Goal: Task Accomplishment & Management: Manage account settings

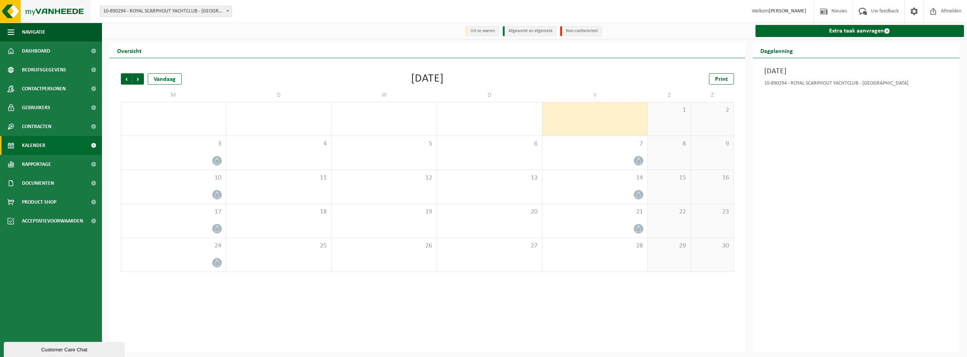
click at [52, 12] on img at bounding box center [45, 11] width 91 height 23
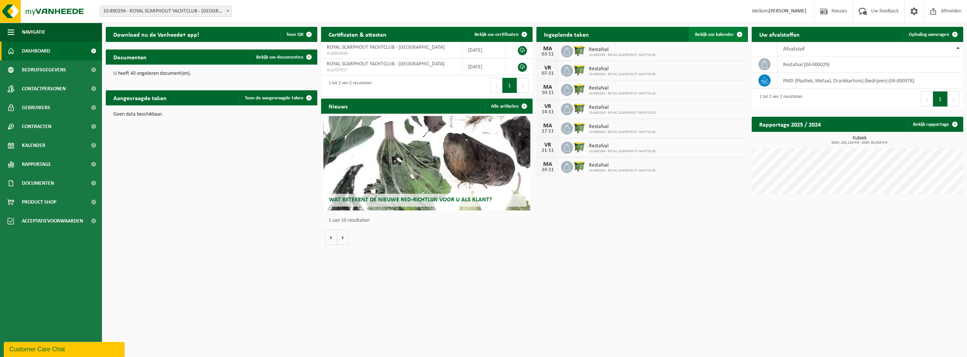
click at [716, 40] on link "Bekijk uw kalender" at bounding box center [718, 34] width 58 height 15
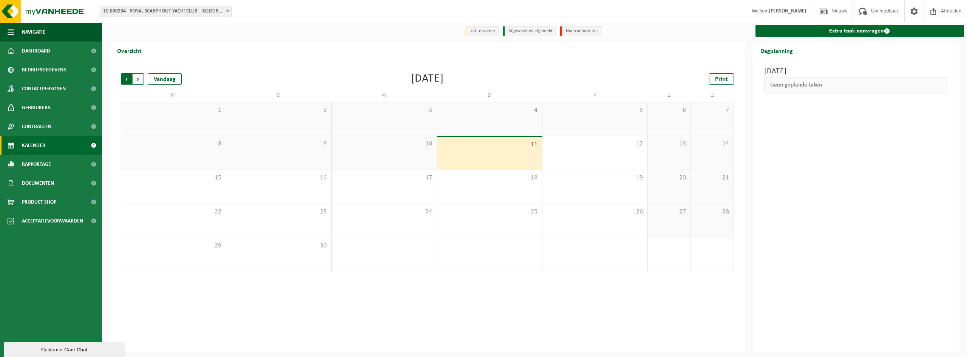
click at [141, 80] on span "Volgende" at bounding box center [138, 78] width 11 height 11
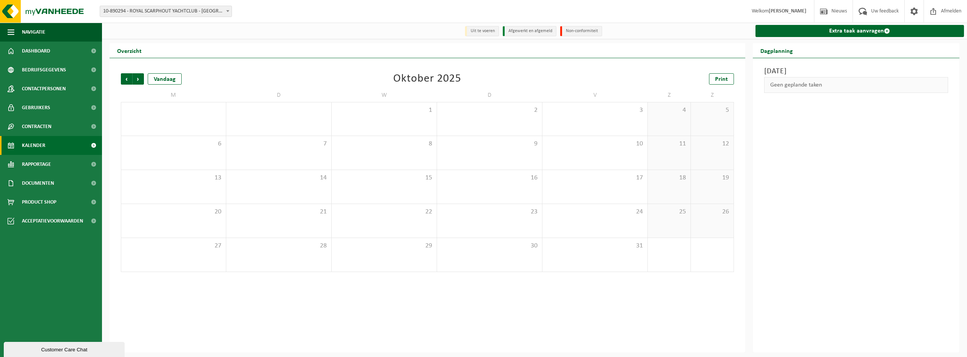
click at [145, 77] on div "Vorige Volgende Vandaag" at bounding box center [159, 78] width 76 height 11
click at [144, 78] on span "Volgende" at bounding box center [138, 78] width 11 height 11
click at [221, 163] on span at bounding box center [216, 160] width 9 height 9
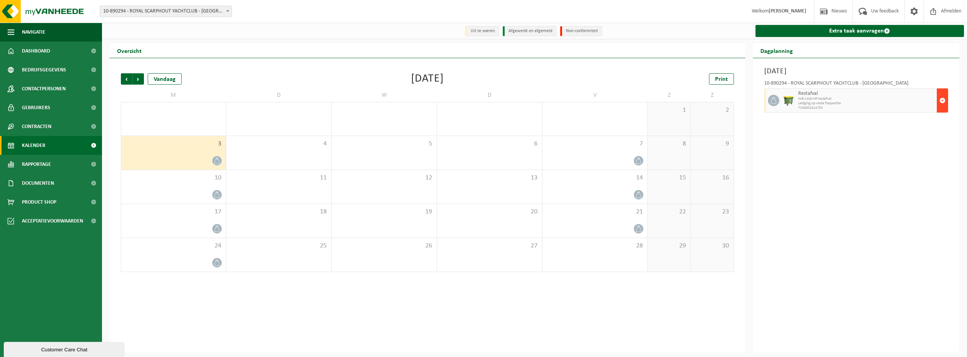
click at [940, 106] on span "button" at bounding box center [942, 100] width 6 height 15
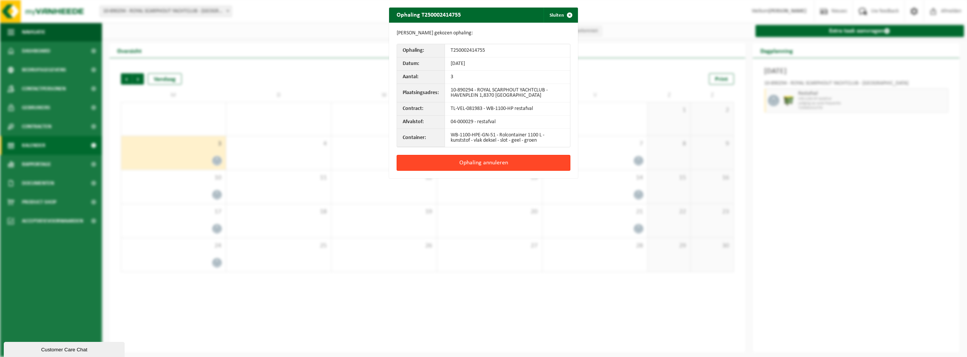
click at [498, 156] on button "Ophaling annuleren" at bounding box center [484, 163] width 174 height 16
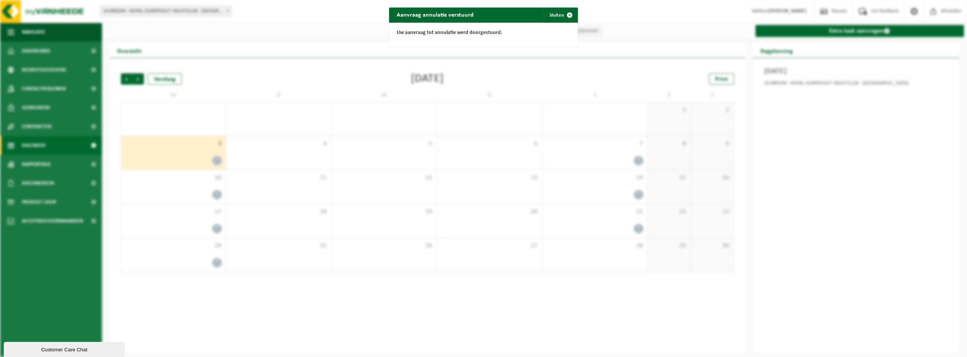
click at [399, 154] on div "Aanvraag annulatie verstuurd Sluiten Uw aanvraag tot annulatie werd doorgestuur…" at bounding box center [483, 178] width 967 height 357
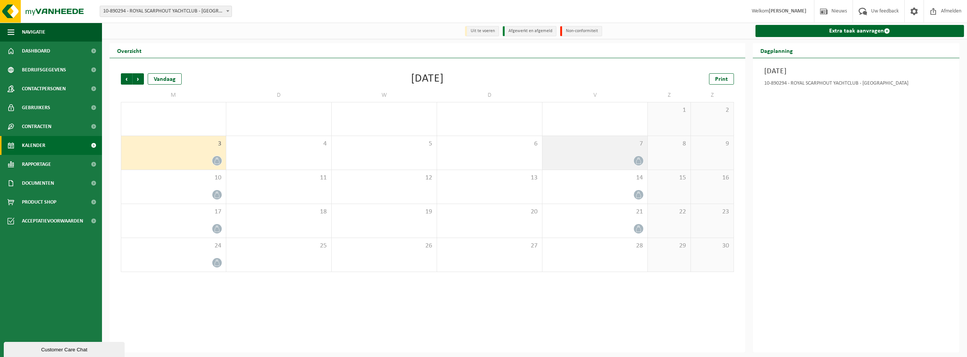
click at [640, 162] on icon at bounding box center [638, 160] width 6 height 6
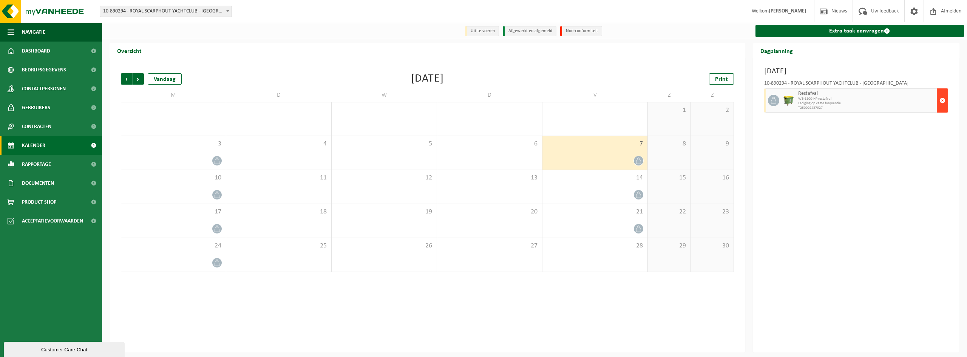
click at [944, 105] on span "button" at bounding box center [942, 100] width 6 height 15
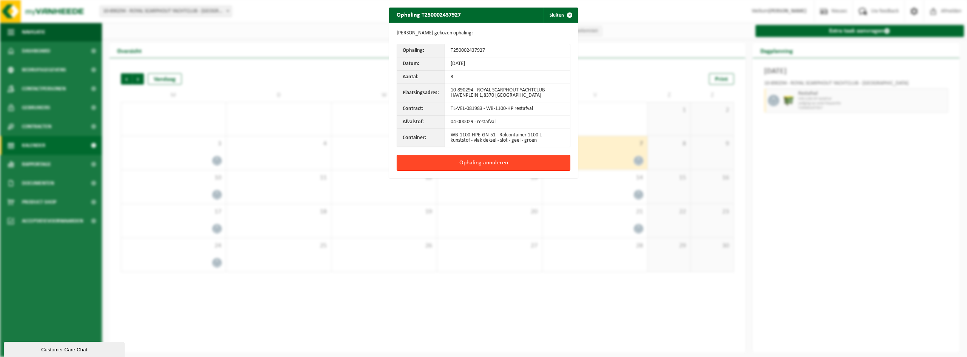
click at [560, 168] on button "Ophaling annuleren" at bounding box center [484, 163] width 174 height 16
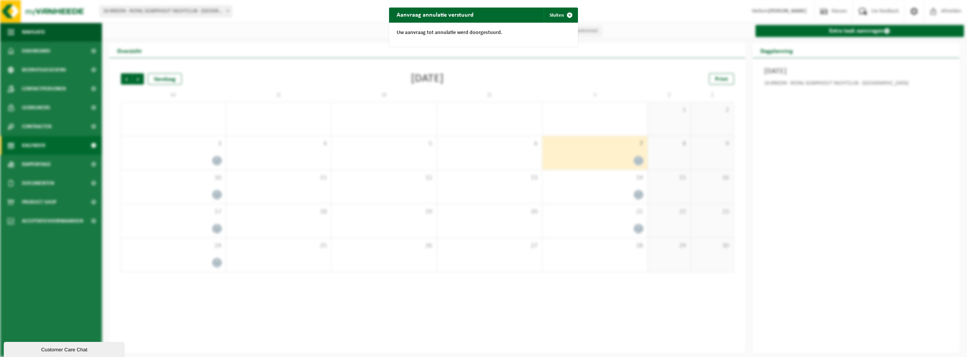
click at [476, 120] on div "Aanvraag annulatie verstuurd Sluiten Uw aanvraag tot annulatie werd doorgestuur…" at bounding box center [483, 178] width 967 height 357
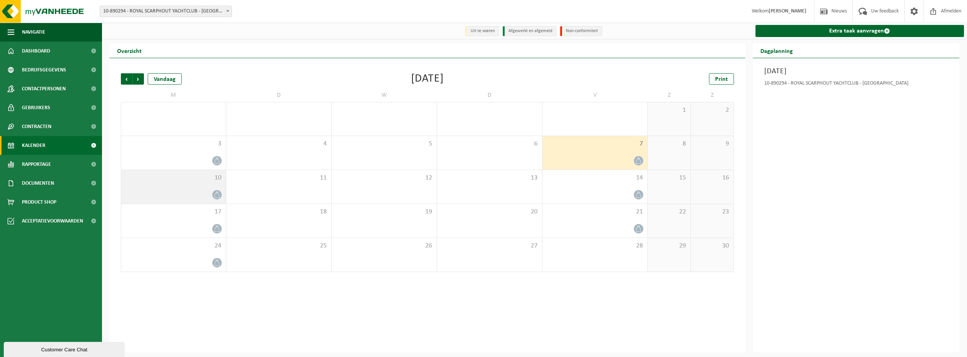
click at [222, 193] on div "10" at bounding box center [173, 187] width 105 height 34
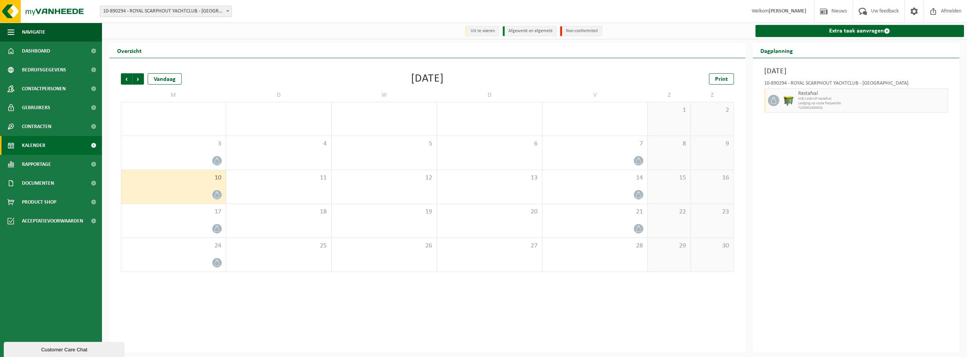
click at [213, 191] on div at bounding box center [217, 195] width 10 height 10
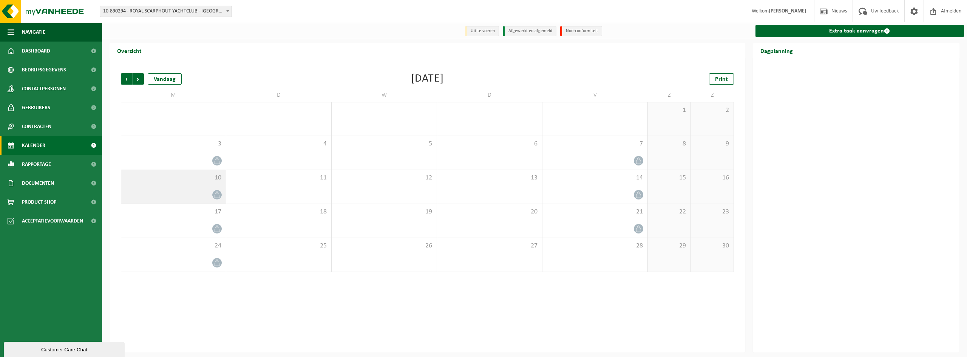
click at [215, 196] on icon at bounding box center [217, 194] width 6 height 6
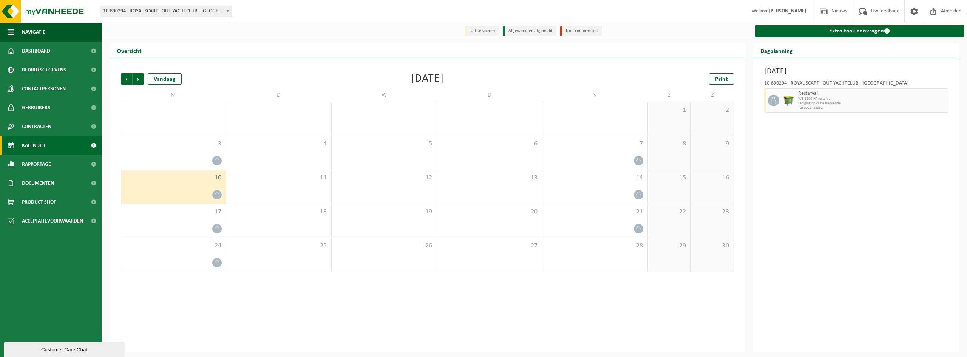
click at [213, 200] on div at bounding box center [173, 195] width 97 height 10
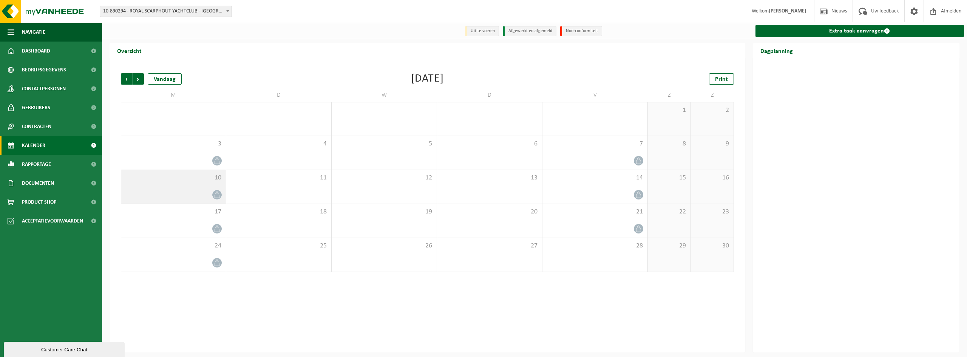
click at [219, 192] on icon at bounding box center [217, 194] width 6 height 6
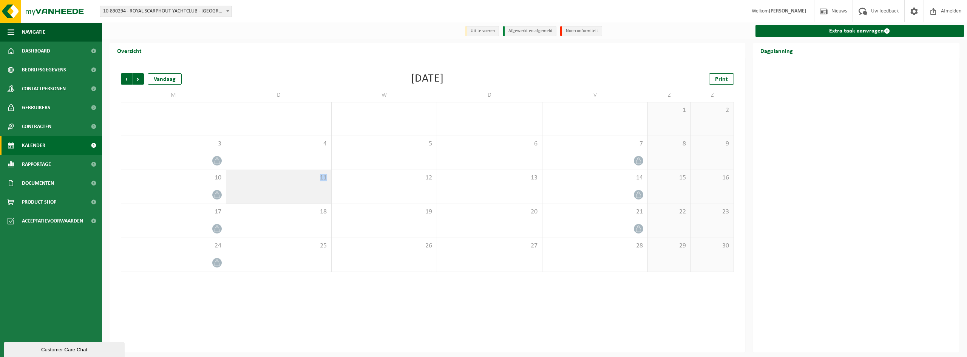
click at [281, 200] on div "11" at bounding box center [278, 187] width 105 height 34
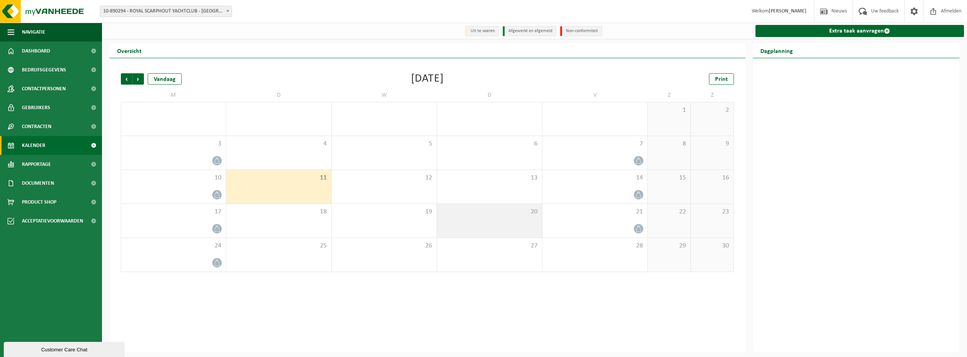
click at [529, 213] on span "20" at bounding box center [489, 212] width 97 height 8
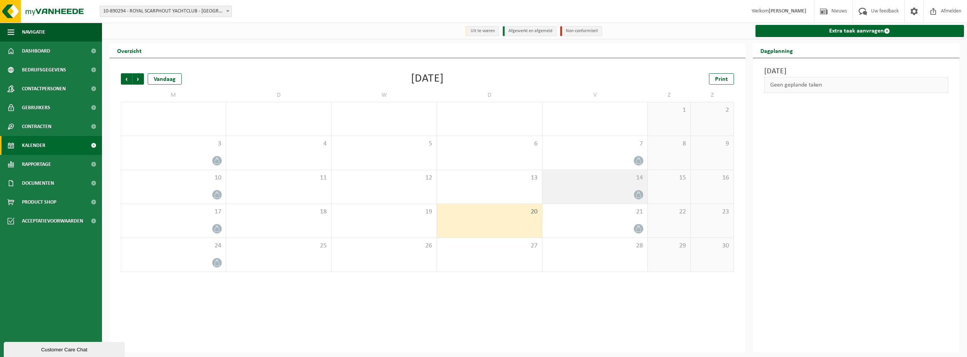
click at [626, 179] on span "14" at bounding box center [594, 178] width 97 height 8
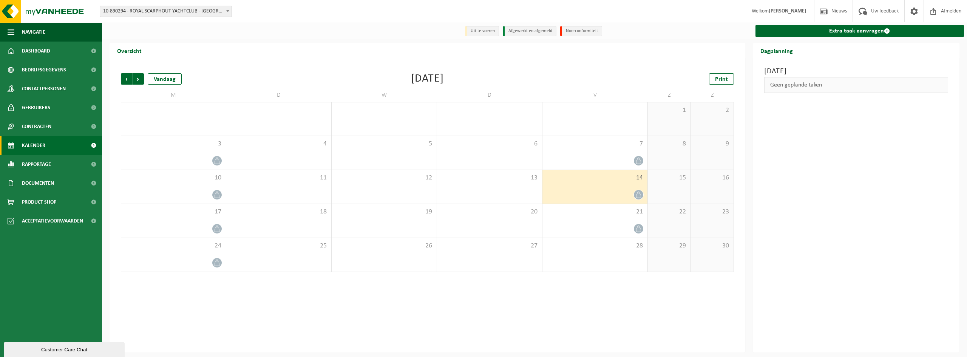
click at [641, 198] on icon at bounding box center [638, 194] width 6 height 6
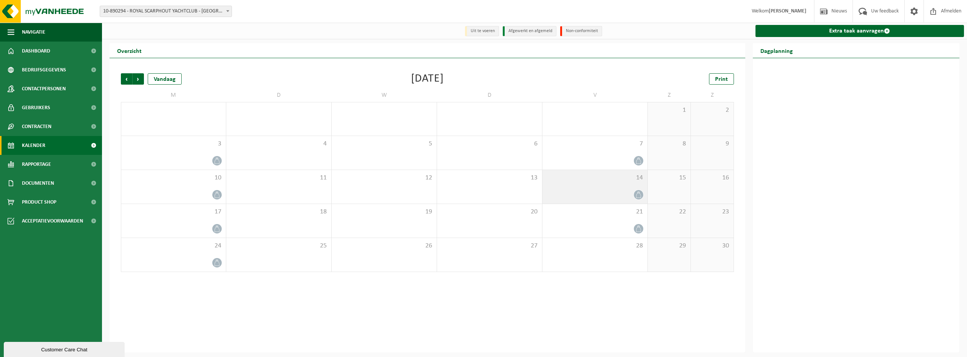
click at [638, 198] on icon at bounding box center [638, 194] width 6 height 6
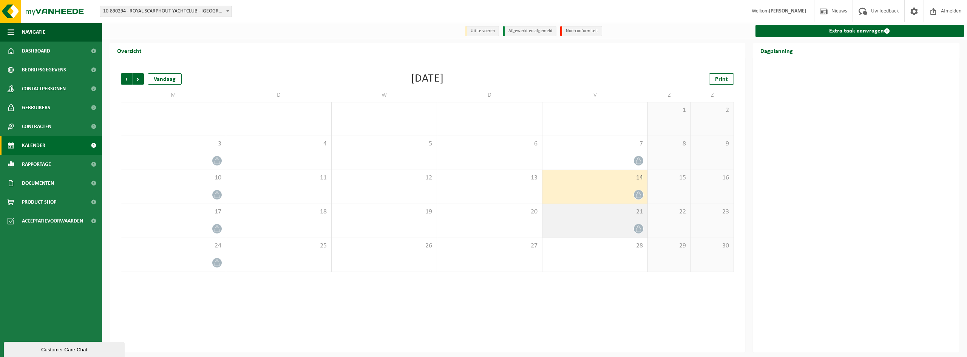
click at [633, 220] on div "21" at bounding box center [594, 221] width 105 height 34
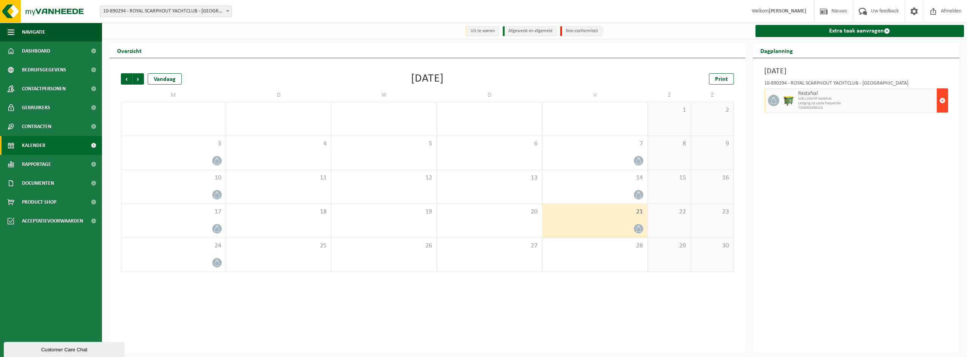
click at [946, 96] on button "button" at bounding box center [942, 100] width 11 height 24
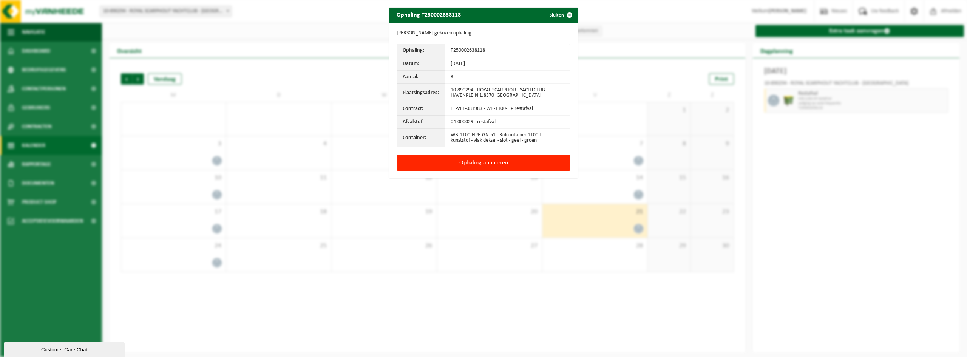
click at [494, 171] on div "Ophaling annuleren" at bounding box center [483, 166] width 189 height 23
click at [505, 167] on button "Ophaling annuleren" at bounding box center [484, 163] width 174 height 16
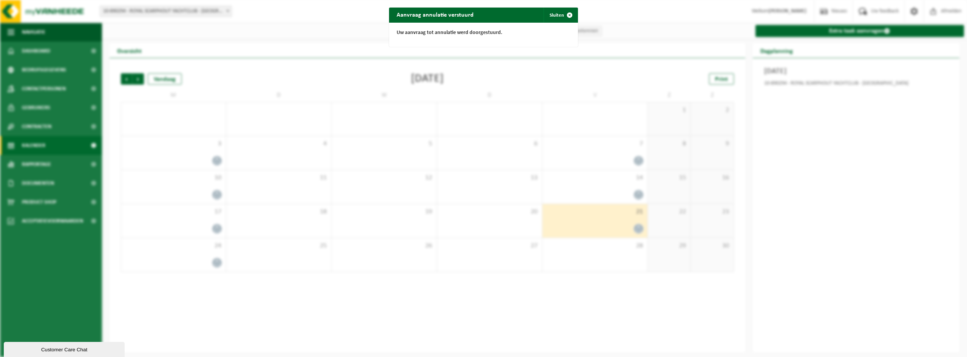
click at [417, 214] on div "Aanvraag annulatie verstuurd Sluiten Uw aanvraag tot annulatie werd doorgestuur…" at bounding box center [483, 178] width 967 height 357
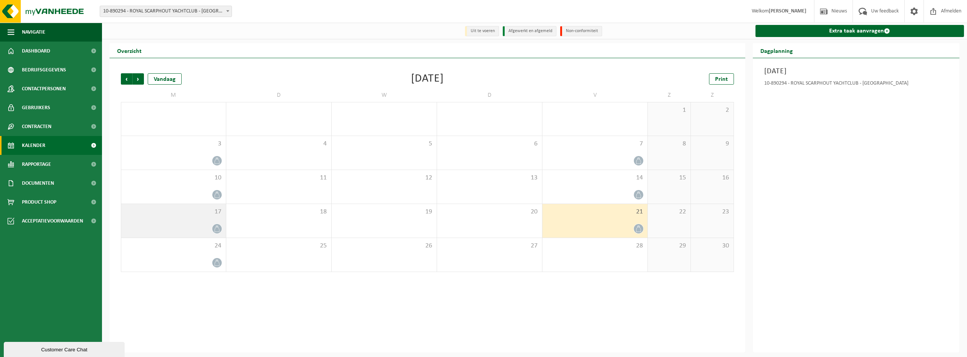
click at [211, 230] on div at bounding box center [173, 229] width 97 height 10
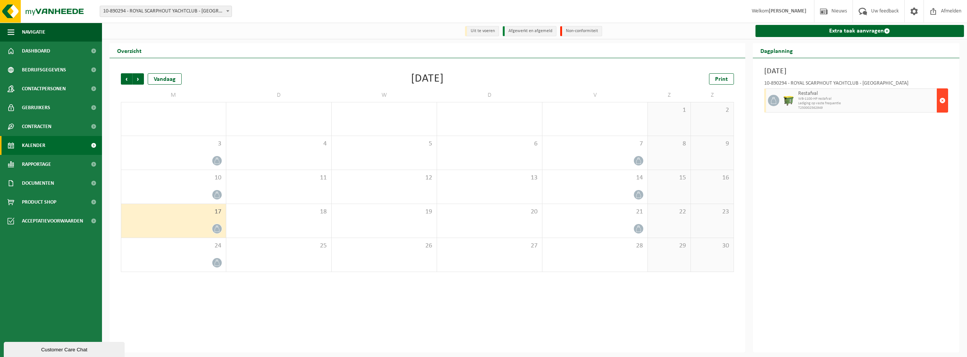
click at [938, 107] on button "button" at bounding box center [942, 100] width 11 height 24
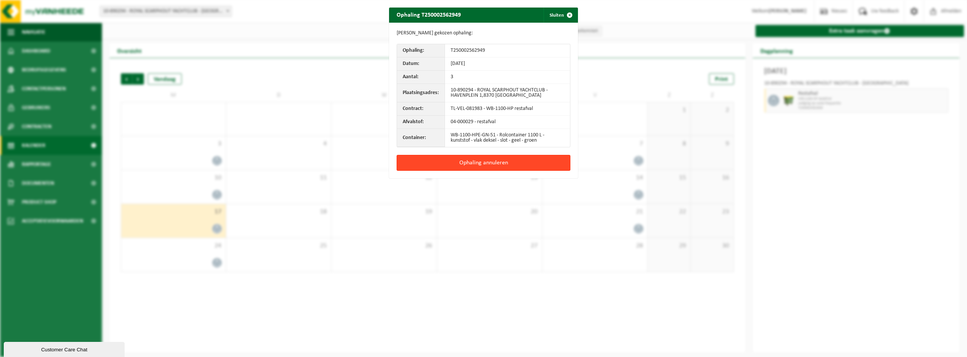
click at [488, 168] on button "Ophaling annuleren" at bounding box center [484, 163] width 174 height 16
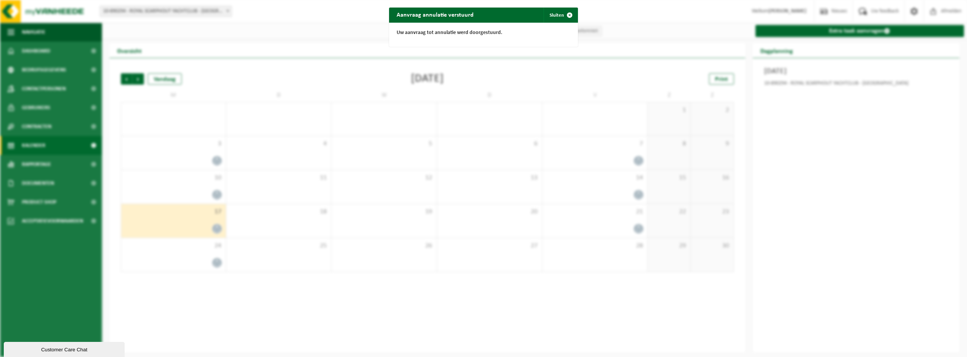
drag, startPoint x: 469, startPoint y: 163, endPoint x: 360, endPoint y: 127, distance: 115.4
click at [454, 156] on div "Aanvraag annulatie verstuurd Sluiten Uw aanvraag tot annulatie werd doorgestuur…" at bounding box center [483, 178] width 967 height 357
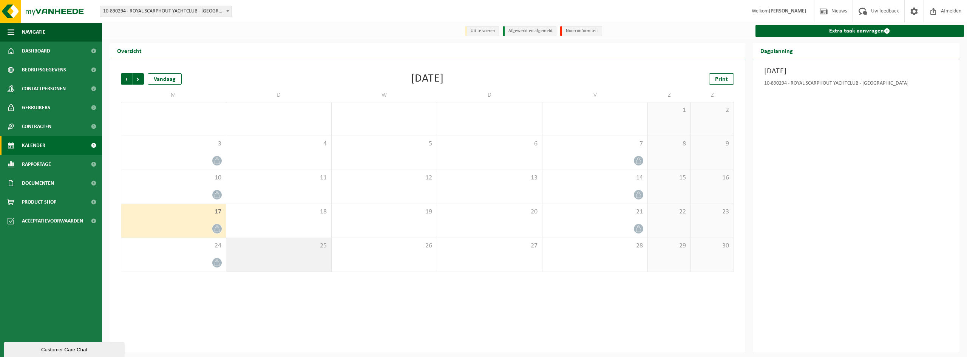
drag, startPoint x: 315, startPoint y: 262, endPoint x: 281, endPoint y: 266, distance: 34.2
click at [312, 262] on div "25" at bounding box center [278, 255] width 105 height 34
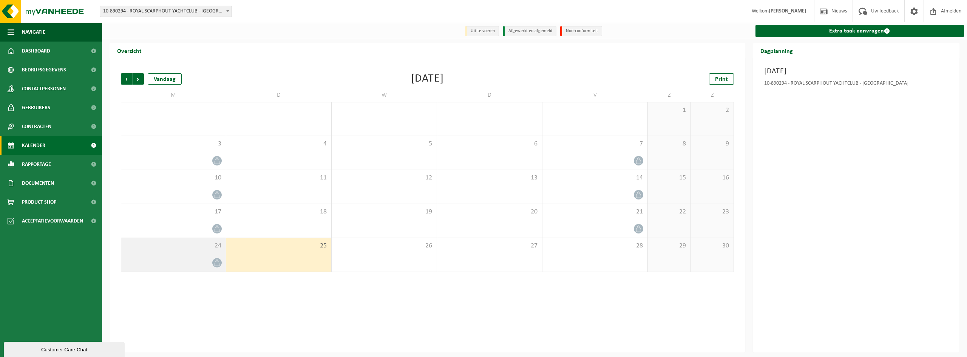
click at [225, 258] on div "24" at bounding box center [173, 255] width 105 height 34
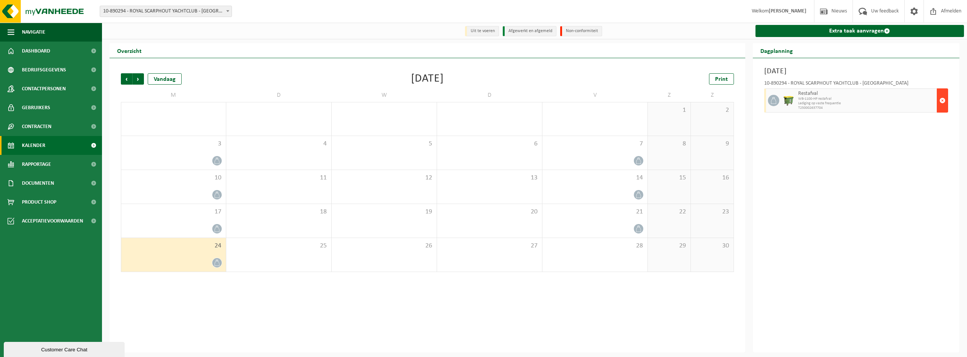
click at [938, 96] on button "button" at bounding box center [942, 100] width 11 height 24
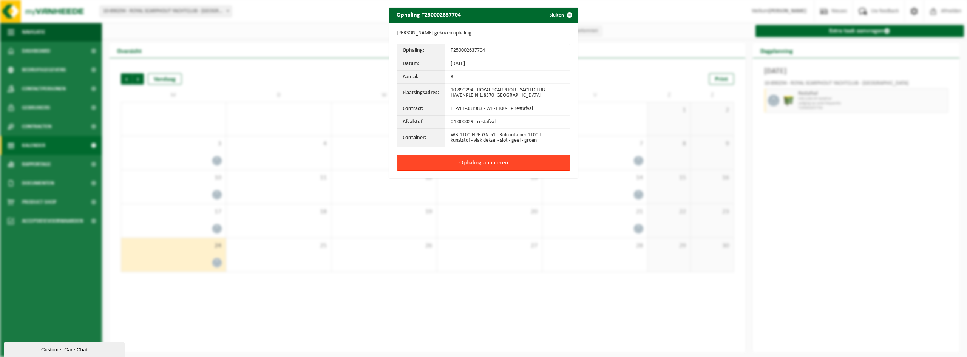
click at [525, 166] on button "Ophaling annuleren" at bounding box center [484, 163] width 174 height 16
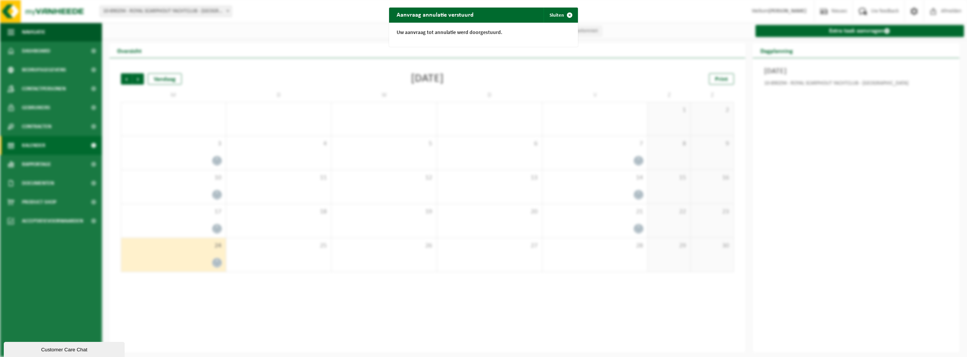
click at [540, 29] on div "Uw aanvraag tot annulatie werd doorgestuurd." at bounding box center [483, 35] width 189 height 24
click at [548, 13] on button "Sluiten" at bounding box center [560, 15] width 34 height 15
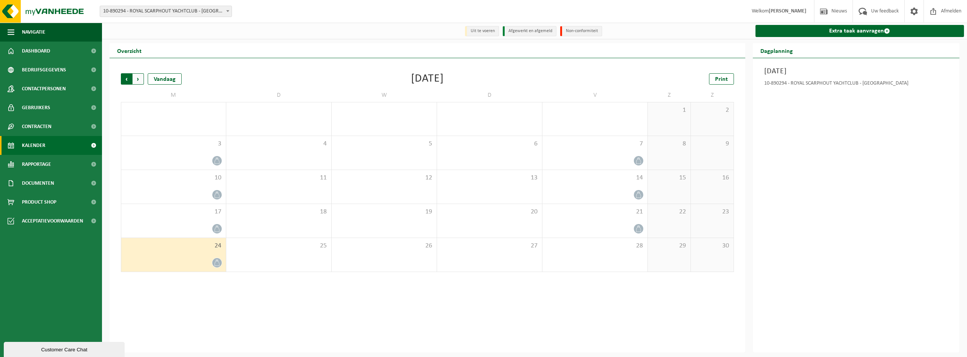
click at [137, 78] on span "Volgende" at bounding box center [138, 78] width 11 height 11
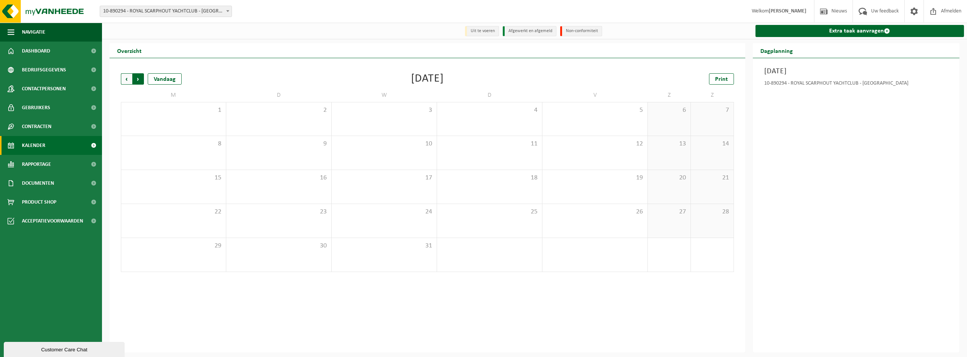
click at [131, 81] on span "Vorige" at bounding box center [126, 78] width 11 height 11
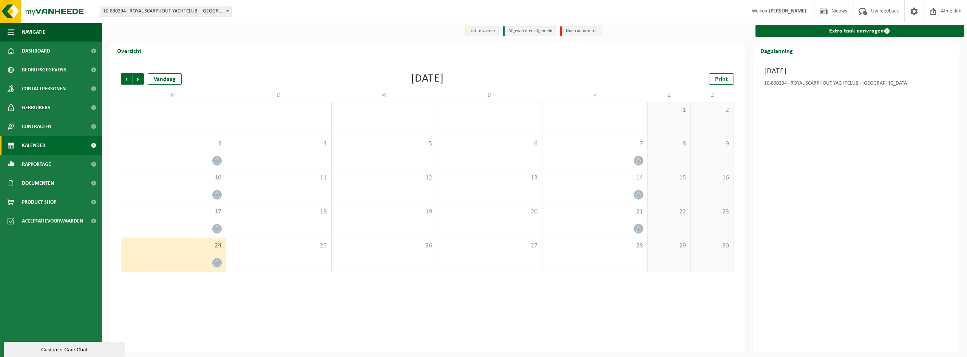
click at [132, 80] on div "Volgende" at bounding box center [138, 78] width 12 height 11
click at [191, 145] on span "3" at bounding box center [173, 144] width 97 height 8
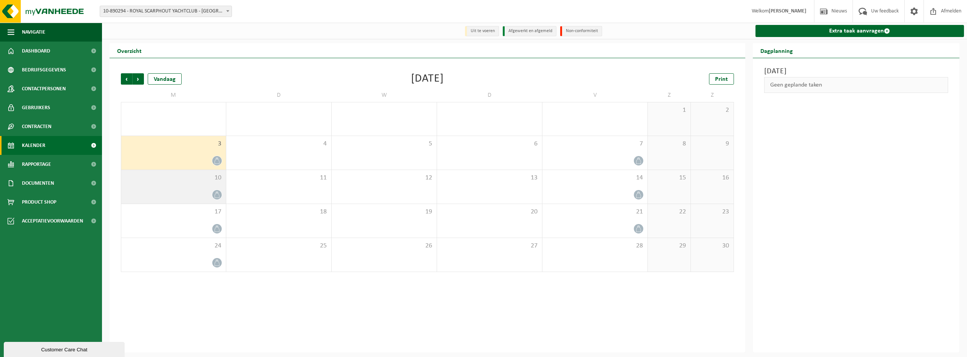
click at [189, 180] on span "10" at bounding box center [173, 178] width 97 height 8
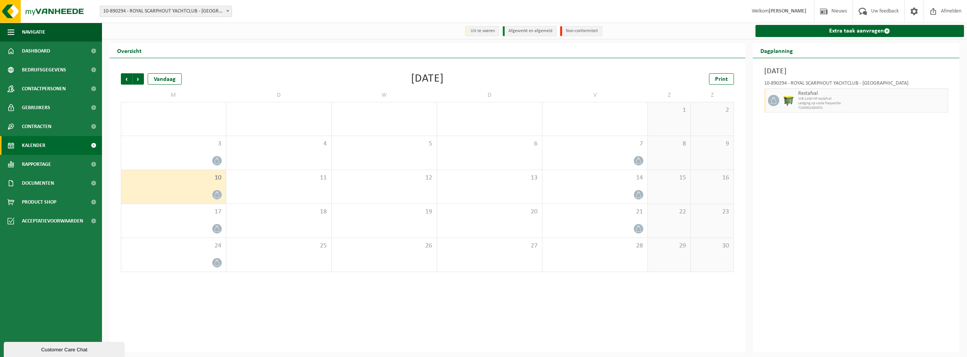
click at [216, 196] on icon at bounding box center [217, 194] width 6 height 6
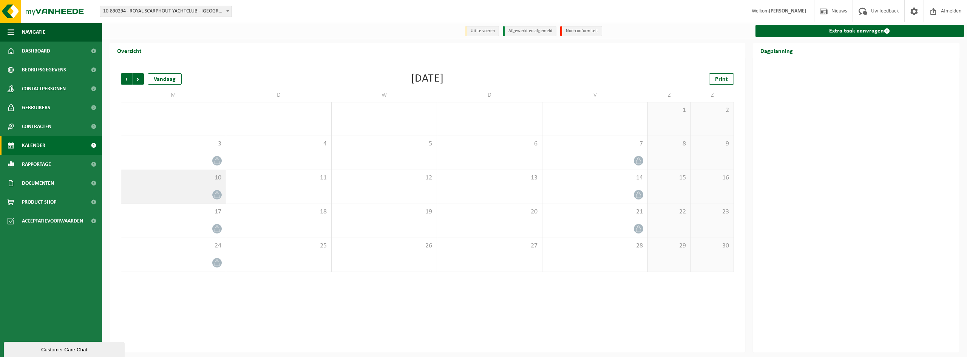
click at [216, 196] on icon at bounding box center [217, 194] width 6 height 6
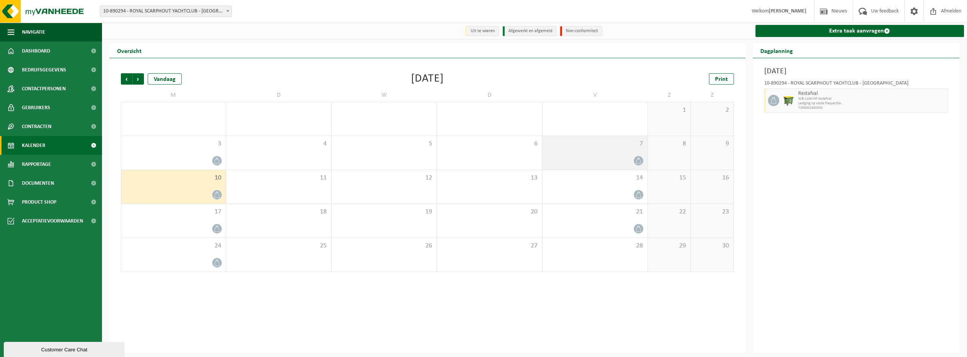
click at [633, 163] on div at bounding box center [594, 161] width 97 height 10
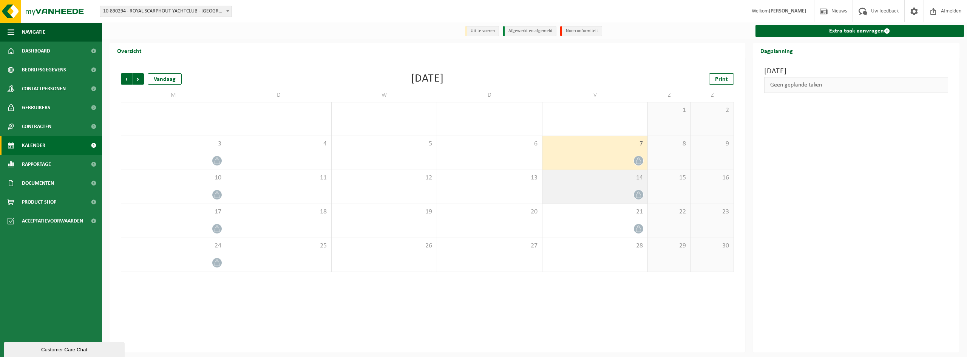
click at [636, 186] on div "14" at bounding box center [594, 187] width 105 height 34
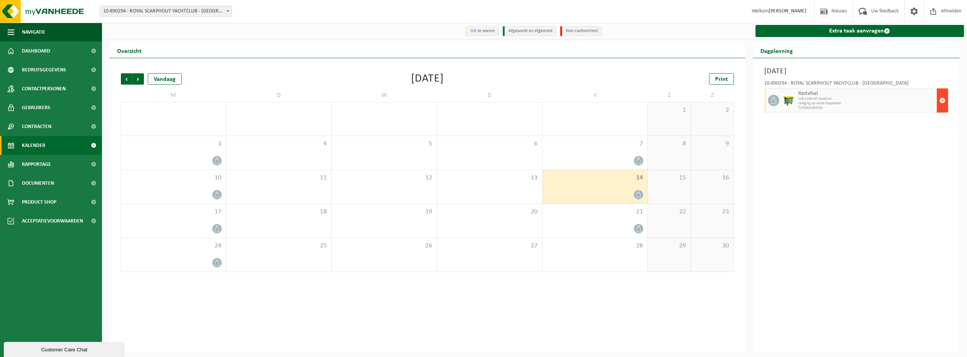
click at [937, 96] on button "button" at bounding box center [942, 100] width 11 height 24
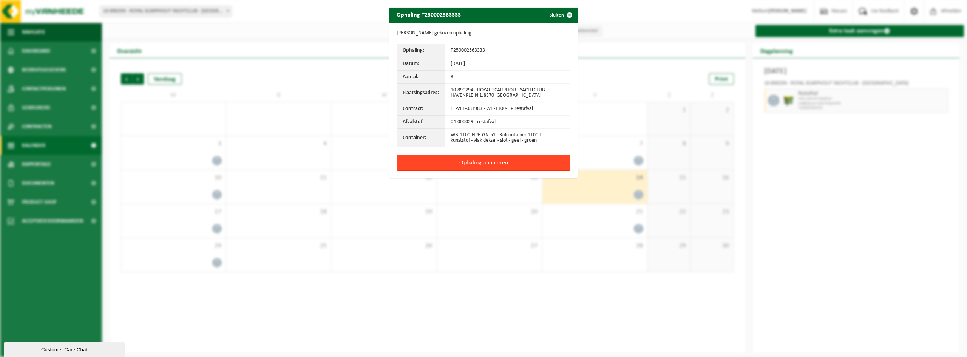
click at [551, 164] on button "Ophaling annuleren" at bounding box center [484, 163] width 174 height 16
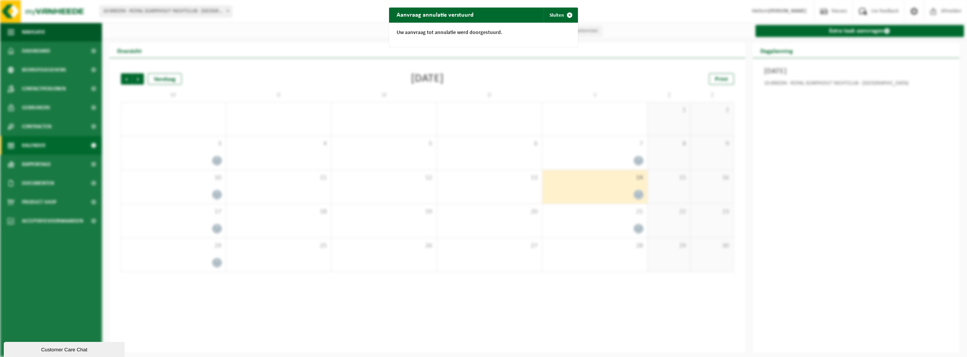
click at [211, 202] on div "Aanvraag annulatie verstuurd Sluiten Uw aanvraag tot annulatie werd doorgestuur…" at bounding box center [483, 178] width 967 height 357
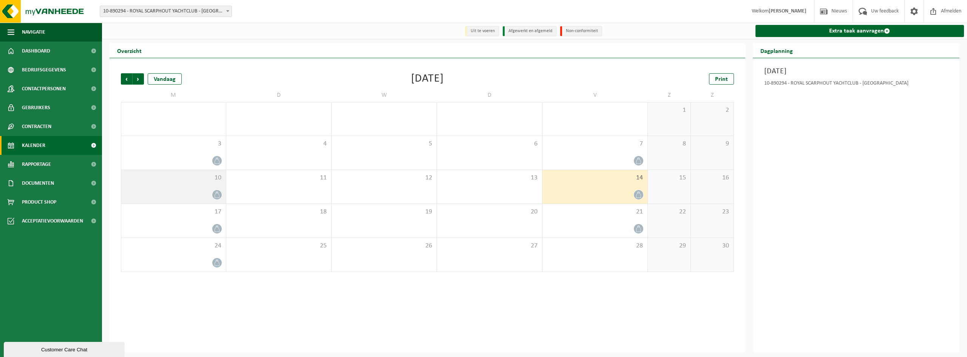
click at [213, 190] on div at bounding box center [173, 195] width 97 height 10
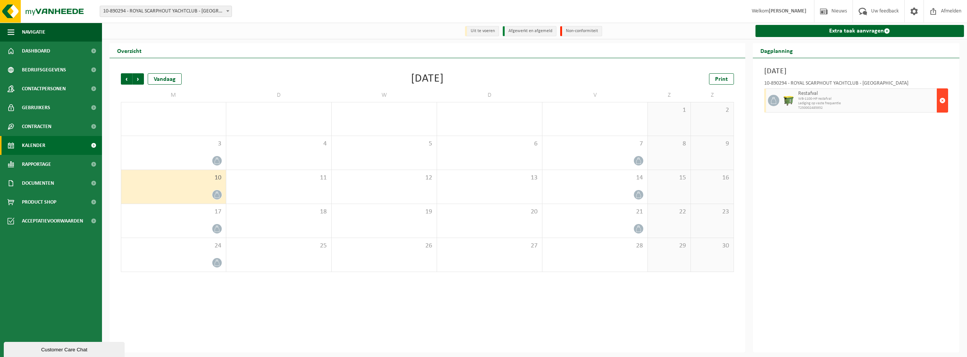
click at [938, 94] on button "button" at bounding box center [942, 100] width 11 height 24
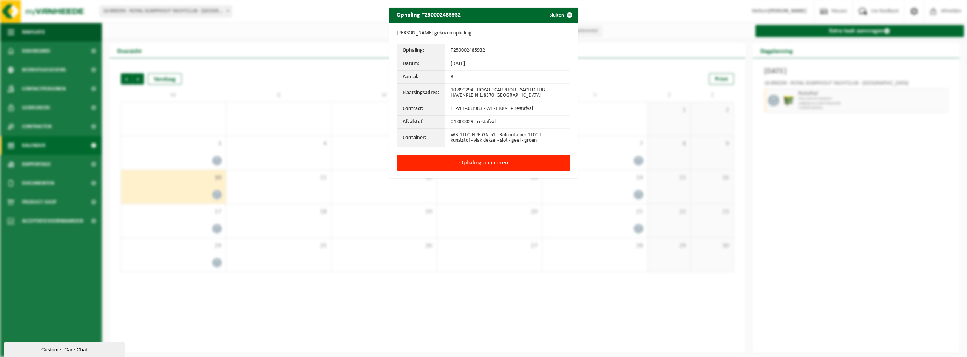
click at [448, 147] on td "WB-1100-HPE-GN-51 - Rolcontainer 1100 L - kunststof - vlak deksel - slot - geel…" at bounding box center [507, 138] width 125 height 18
click at [448, 160] on button "Ophaling annuleren" at bounding box center [484, 163] width 174 height 16
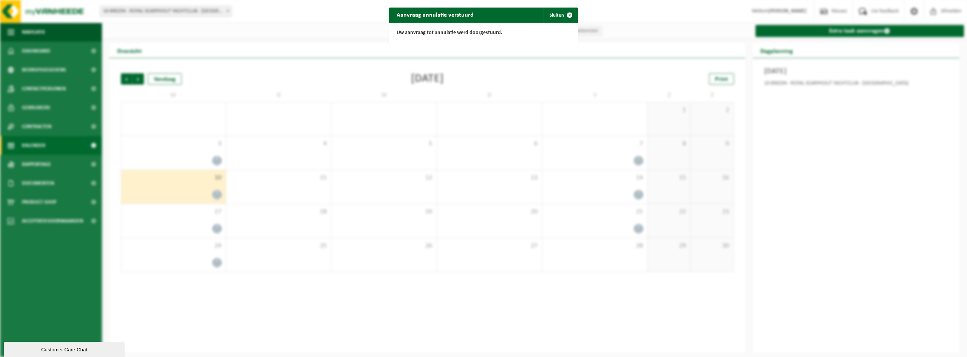
click at [279, 229] on div "Aanvraag annulatie verstuurd Sluiten Uw aanvraag tot annulatie werd doorgestuur…" at bounding box center [483, 178] width 967 height 357
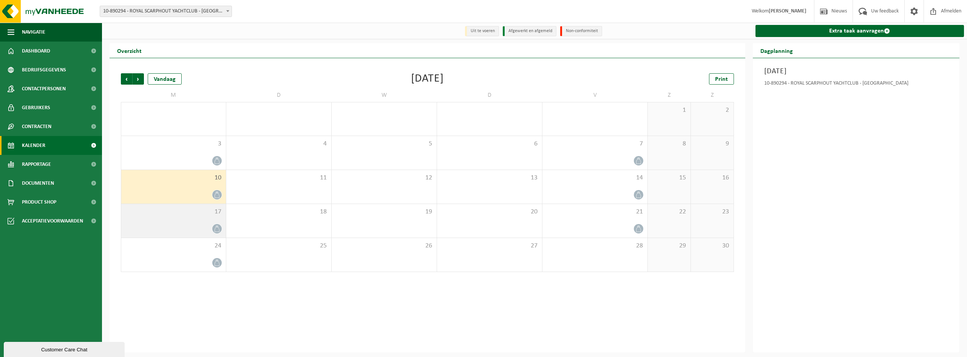
click at [211, 230] on div at bounding box center [173, 229] width 97 height 10
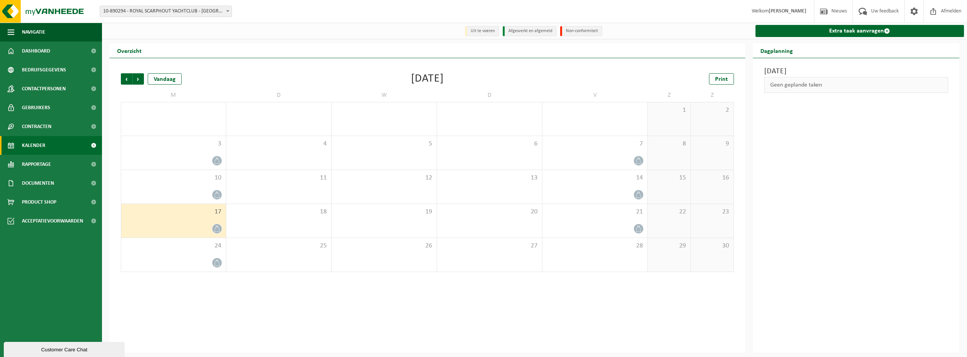
click at [219, 222] on div "17" at bounding box center [173, 221] width 105 height 34
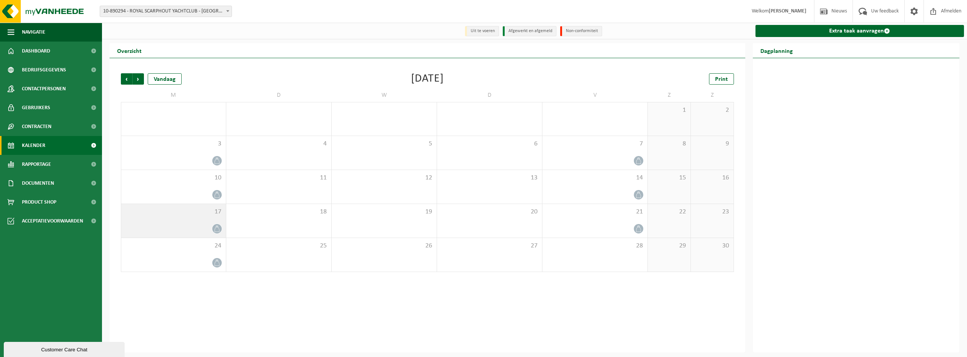
click at [217, 229] on icon at bounding box center [217, 228] width 6 height 6
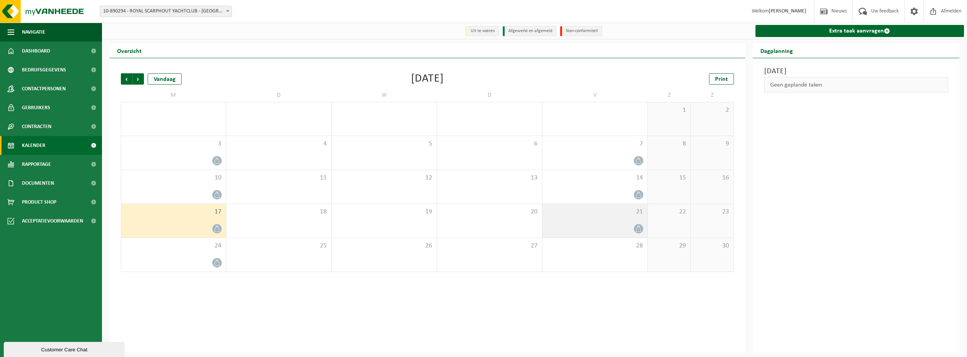
click at [639, 224] on span at bounding box center [638, 228] width 9 height 9
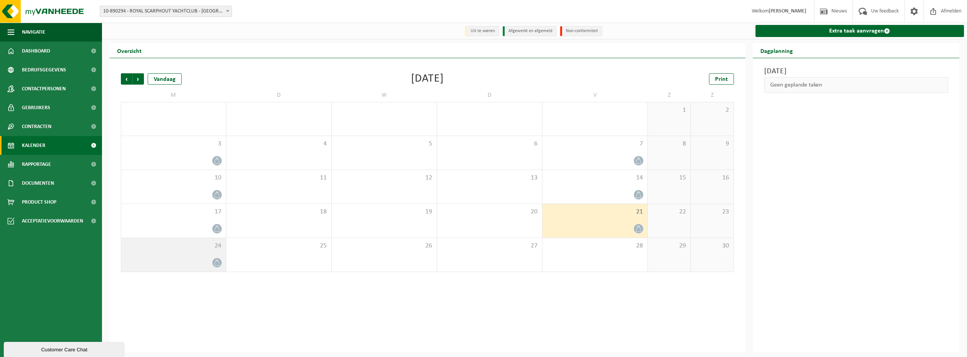
click at [199, 261] on div at bounding box center [173, 263] width 97 height 10
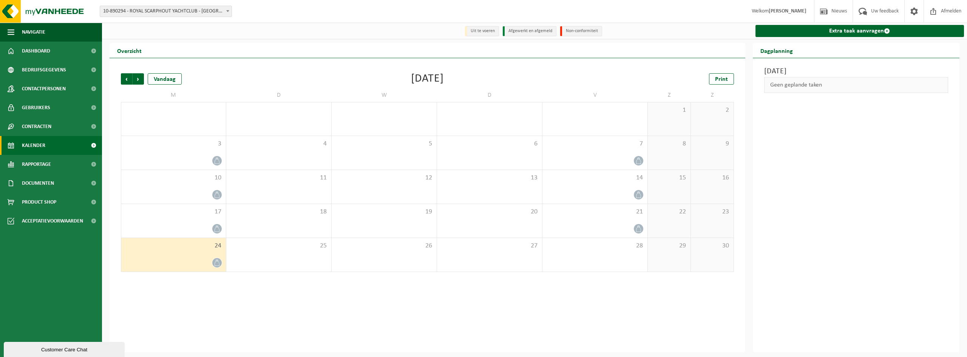
click at [806, 193] on div "Maandag 24 november 2025 Geen geplande taken" at bounding box center [856, 205] width 207 height 294
click at [867, 213] on div "Maandag 24 november 2025 Geen geplande taken" at bounding box center [856, 205] width 207 height 294
click at [141, 77] on span "Volgende" at bounding box center [138, 78] width 11 height 11
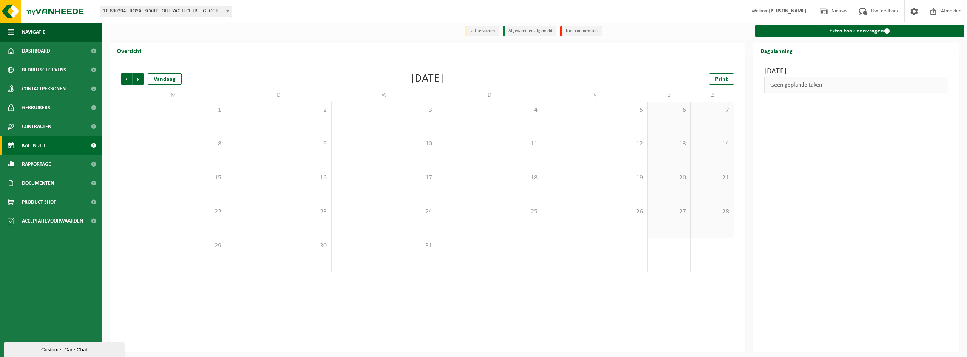
click at [141, 77] on span "Volgende" at bounding box center [138, 78] width 11 height 11
click at [140, 77] on span "Volgende" at bounding box center [138, 78] width 11 height 11
click at [123, 80] on span "Vorige" at bounding box center [126, 78] width 11 height 11
click at [127, 79] on span "Vorige" at bounding box center [126, 78] width 11 height 11
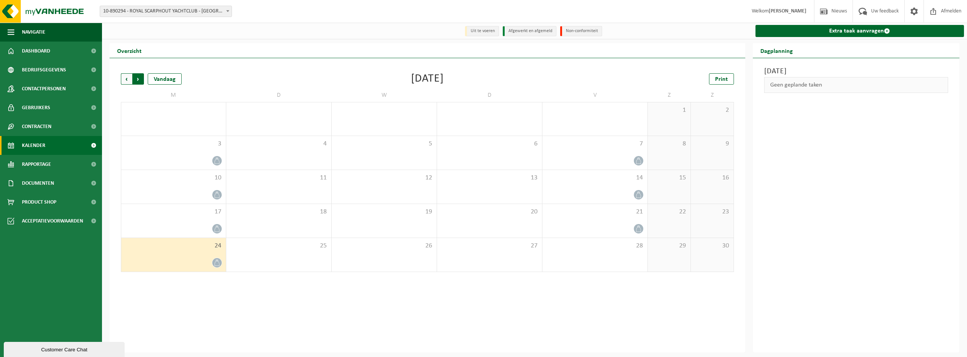
click at [130, 79] on span "Vorige" at bounding box center [126, 78] width 11 height 11
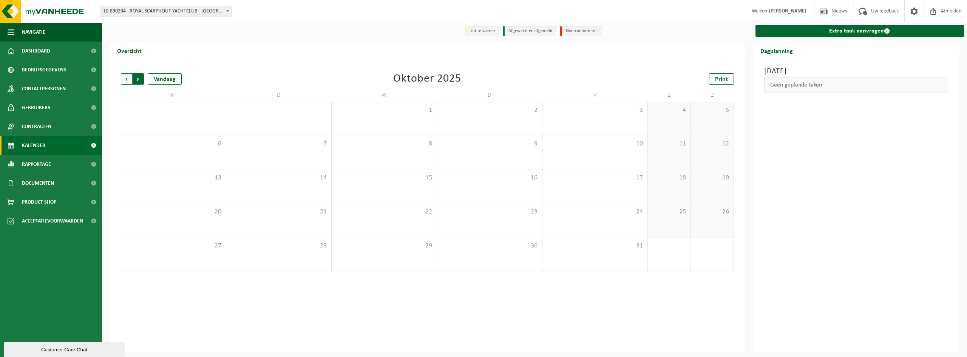
click at [131, 79] on span "Vorige" at bounding box center [126, 78] width 11 height 11
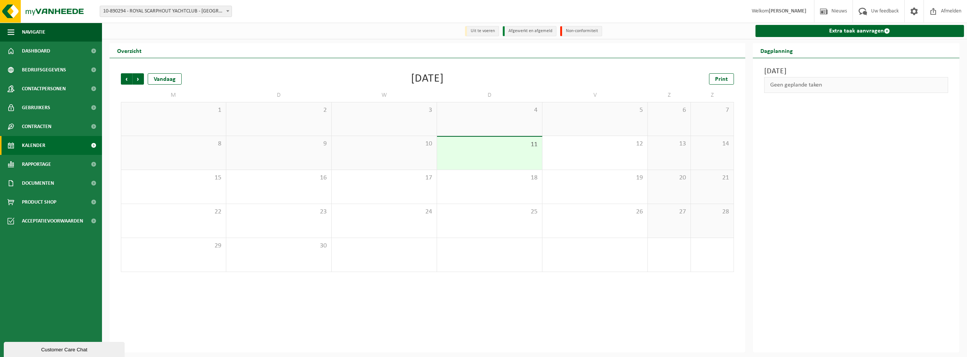
click at [225, 80] on div "Vorige Volgende Vandaag September 2025 Print" at bounding box center [427, 78] width 613 height 11
click at [57, 51] on link "Dashboard" at bounding box center [51, 51] width 102 height 19
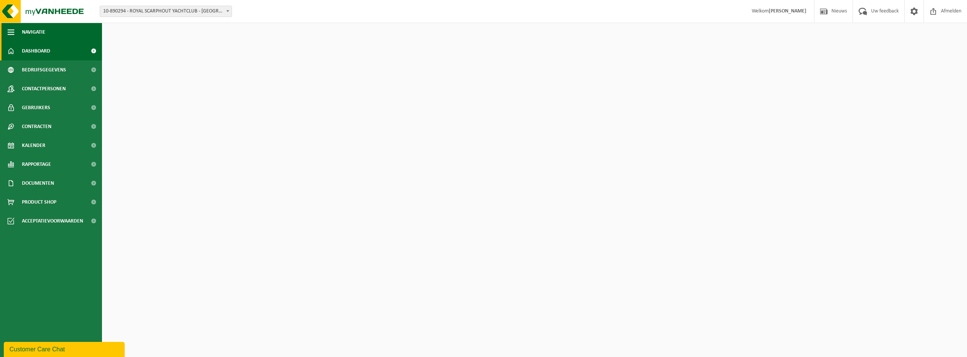
click at [65, 34] on button "Navigatie" at bounding box center [51, 32] width 102 height 19
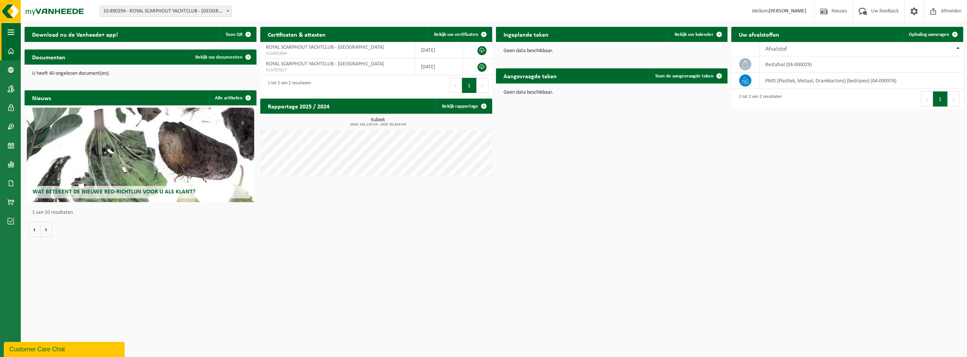
click at [16, 33] on button "Navigatie" at bounding box center [10, 32] width 21 height 19
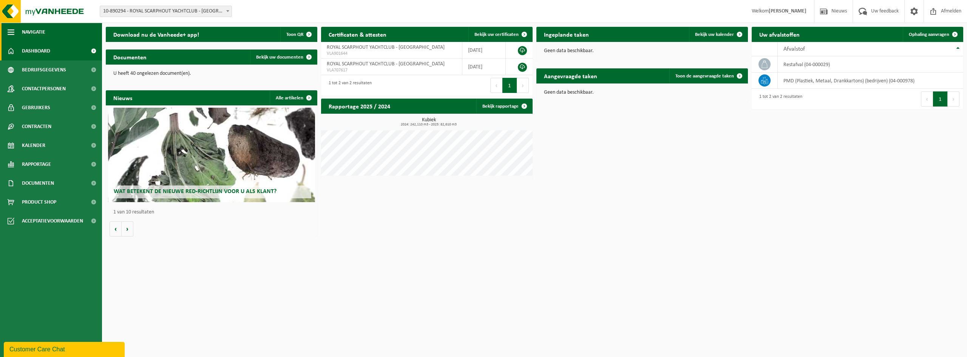
click at [49, 32] on button "Navigatie" at bounding box center [51, 32] width 102 height 19
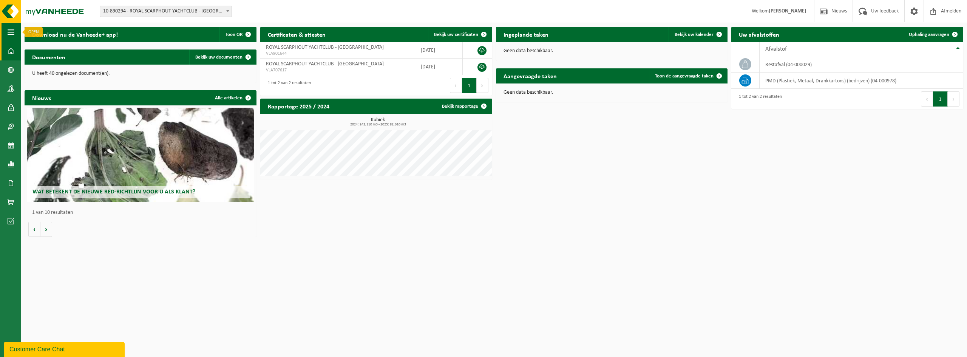
click at [7, 35] on button "Navigatie" at bounding box center [10, 32] width 21 height 19
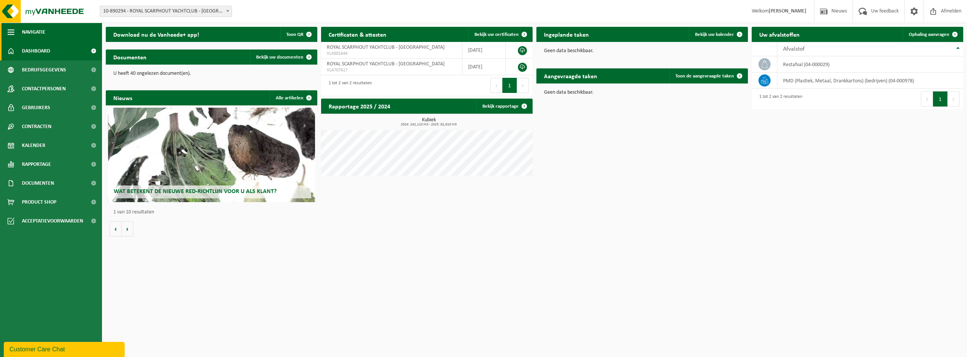
click at [40, 33] on span "Navigatie" at bounding box center [33, 32] width 23 height 19
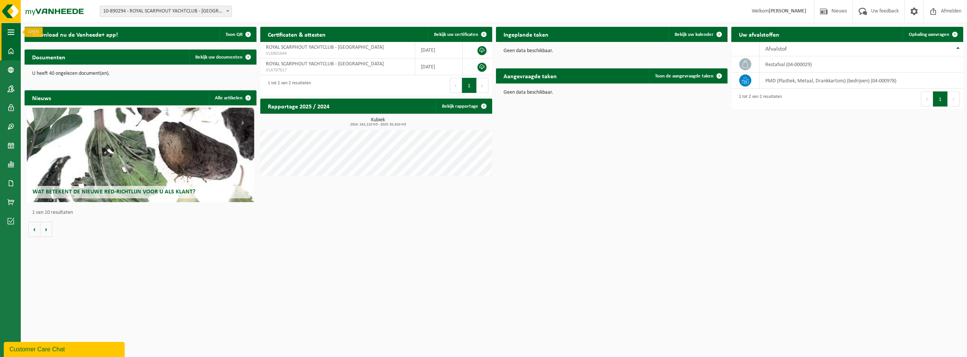
click at [16, 32] on button "Navigatie" at bounding box center [10, 32] width 21 height 19
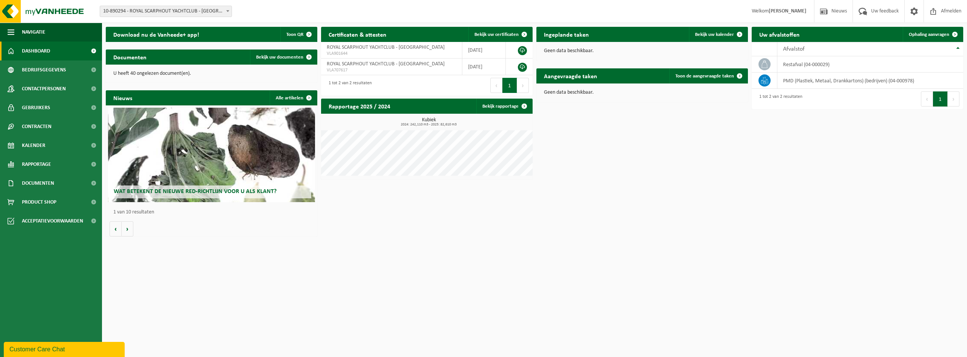
click at [55, 54] on link "Dashboard" at bounding box center [51, 51] width 102 height 19
click at [60, 35] on button "Navigatie" at bounding box center [51, 32] width 102 height 19
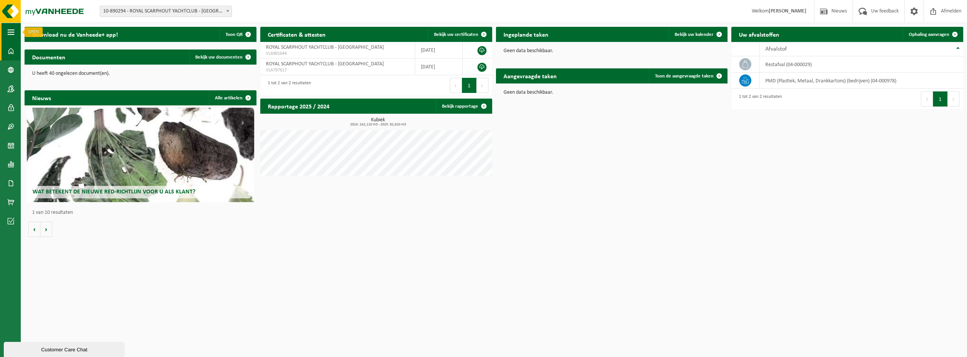
click at [17, 28] on button "Navigatie" at bounding box center [10, 32] width 21 height 19
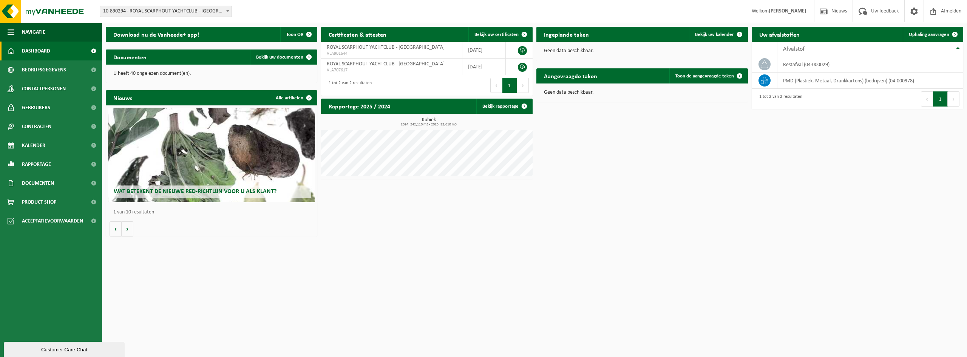
click at [877, 278] on html "Vestiging: 10-890294 - ROYAL SCARPHOUT YACHTCLUB - BLANKENBERGE 10-890294 - ROY…" at bounding box center [483, 178] width 967 height 357
click at [62, 18] on img at bounding box center [45, 11] width 91 height 23
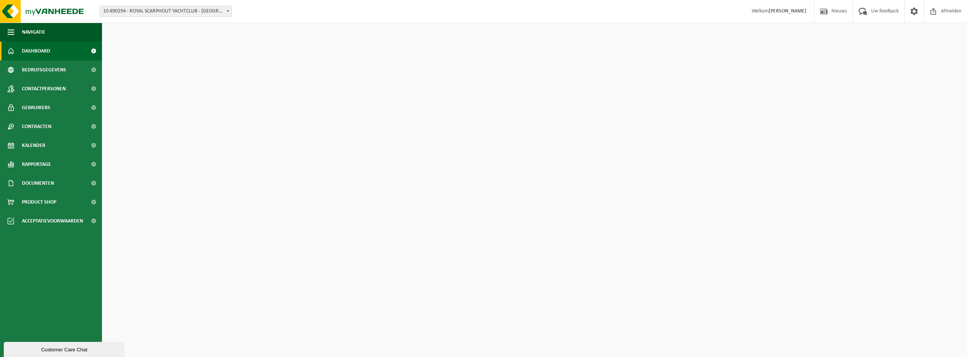
click at [545, 117] on div "Download nu de Vanheede+ app! Toon QR Certificaten & attesten Bekijk uw certifi…" at bounding box center [534, 131] width 861 height 217
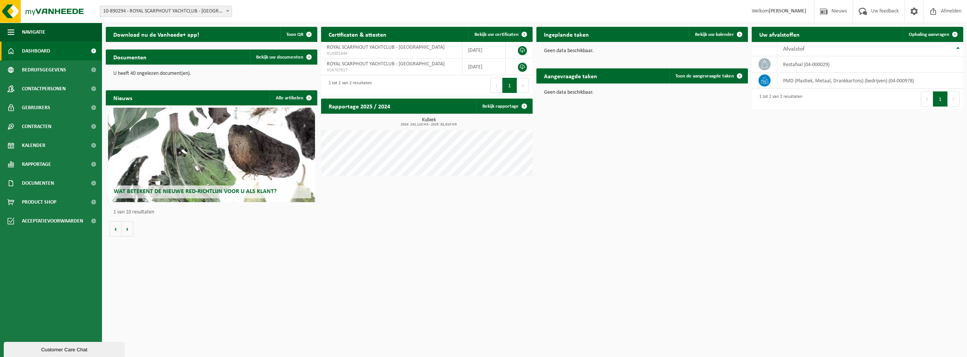
click at [472, 223] on div "Download nu de Vanheede+ app! Toon QR Certificaten & attesten Bekijk uw certifi…" at bounding box center [534, 131] width 861 height 217
click at [602, 216] on div "Download nu de Vanheede+ app! Toon QR Certificaten & attesten Bekijk uw certifi…" at bounding box center [534, 131] width 861 height 217
click at [851, 138] on div "Download nu de Vanheede+ app! Toon QR Certificaten & attesten Bekijk uw certifi…" at bounding box center [534, 131] width 861 height 217
click at [921, 34] on span "Ophaling aanvragen" at bounding box center [929, 34] width 40 height 5
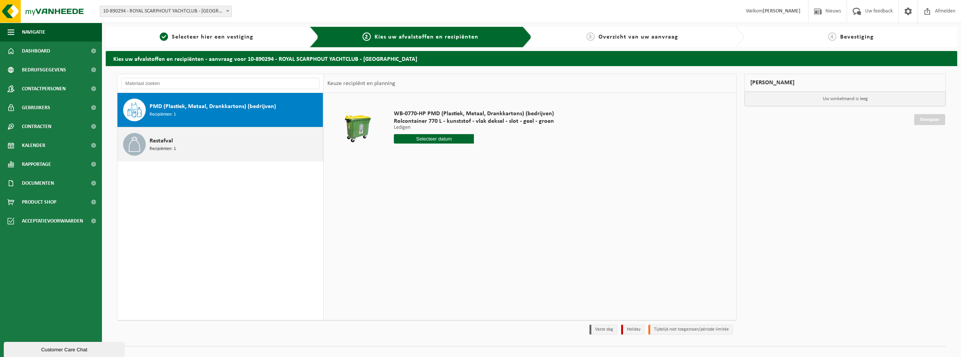
click at [226, 154] on div "Restafval Recipiënten: 1" at bounding box center [235, 144] width 171 height 23
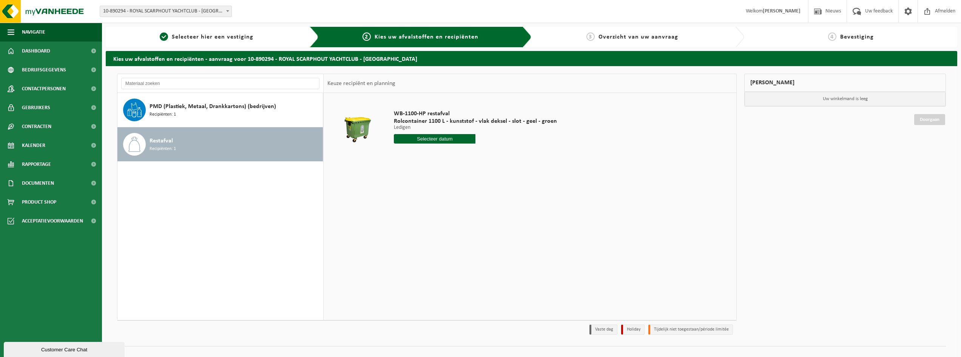
click at [482, 223] on div "WB-1100-HP restafval Rolcontainer 1100 L - kunststof - vlak deksel - slot - gee…" at bounding box center [530, 206] width 413 height 227
click at [43, 15] on img at bounding box center [45, 11] width 91 height 23
